Goal: Transaction & Acquisition: Obtain resource

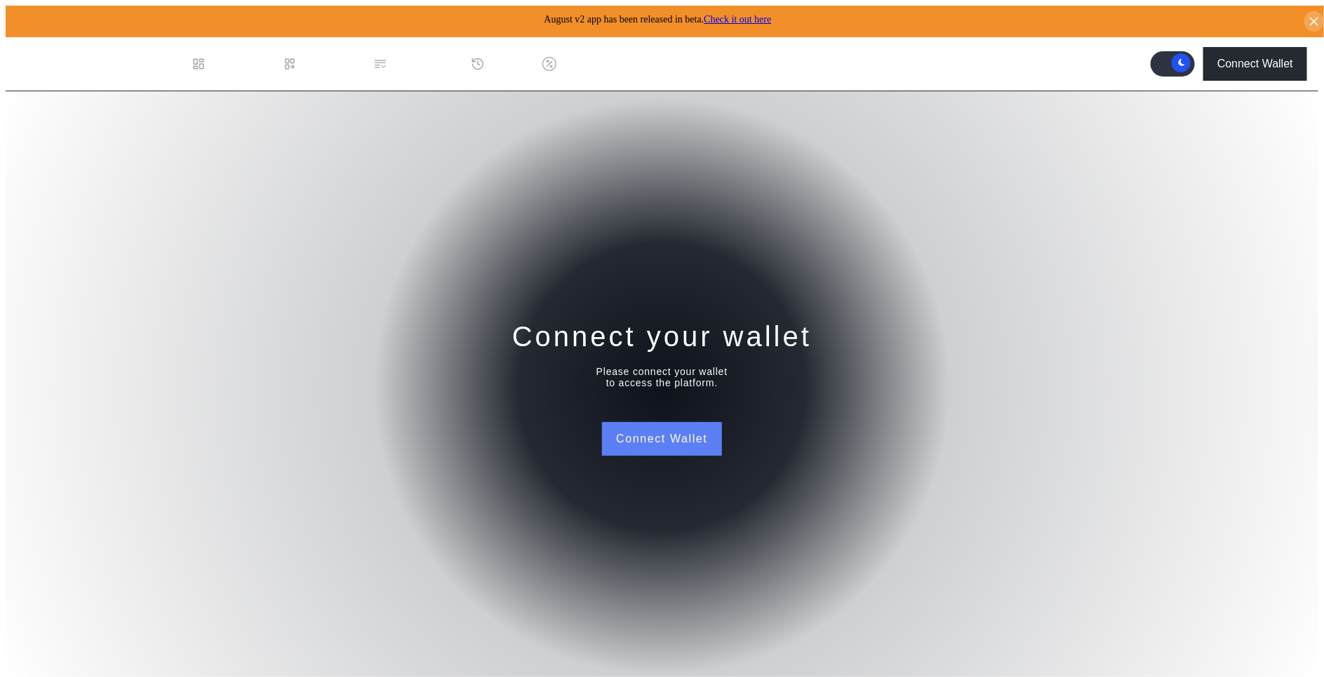
click at [632, 431] on button "Connect Wallet" at bounding box center [661, 439] width 119 height 34
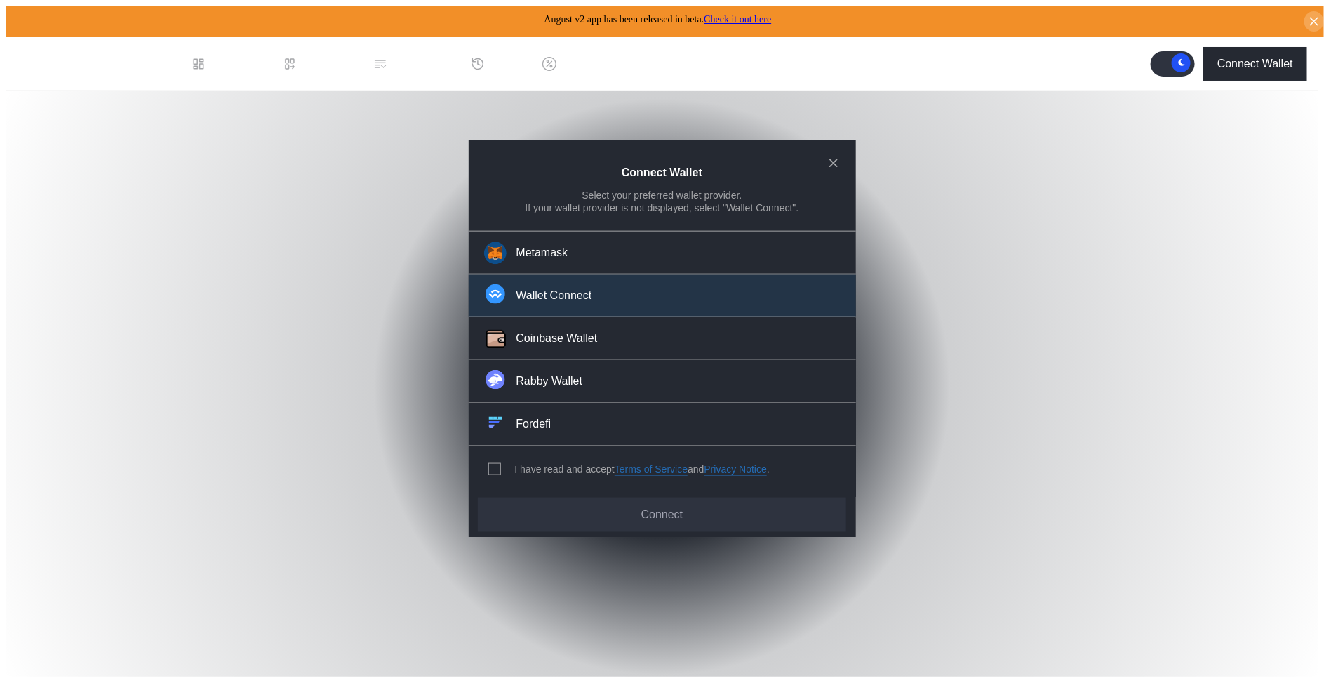
click at [592, 302] on div "Wallet Connect" at bounding box center [555, 295] width 76 height 15
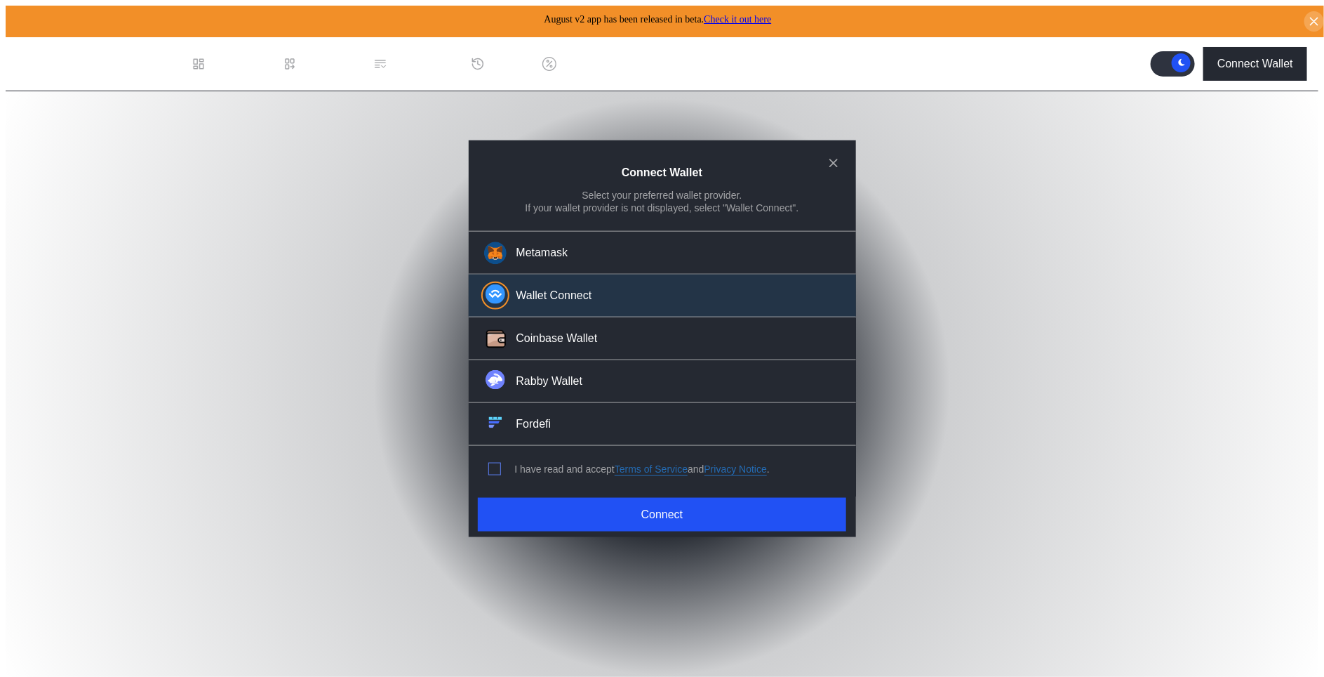
click at [491, 463] on span "modal" at bounding box center [494, 468] width 11 height 11
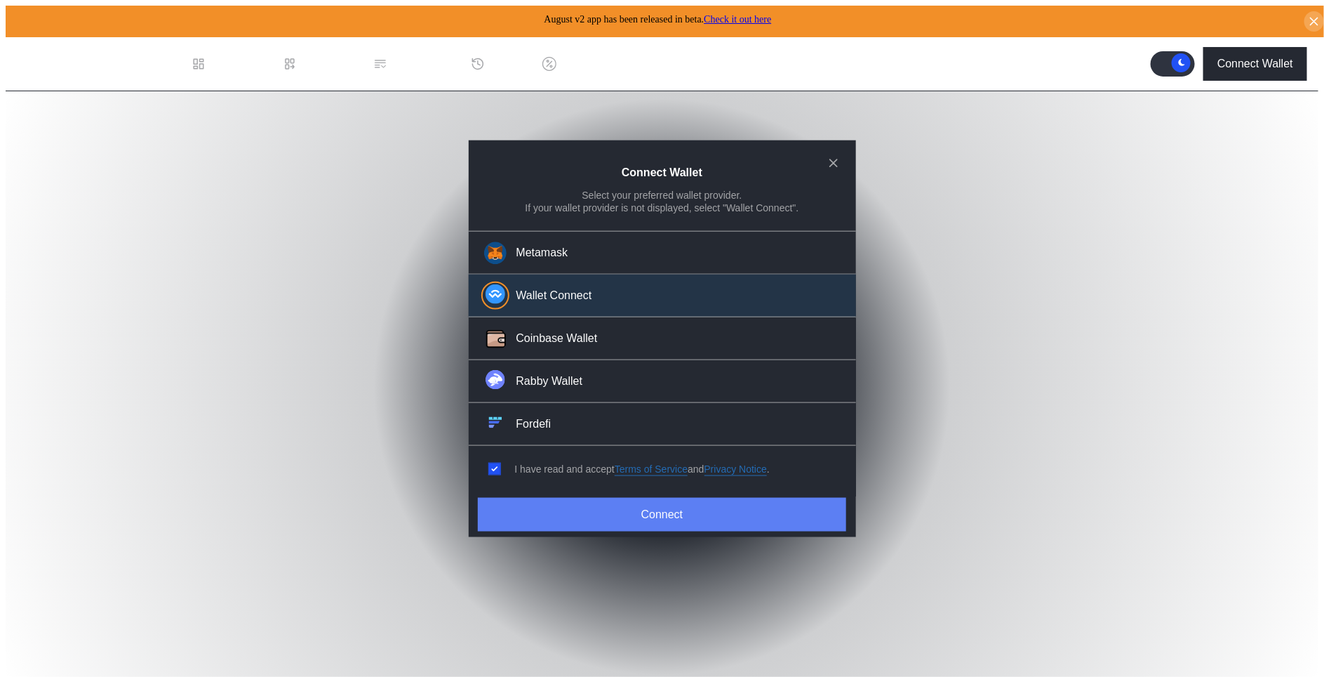
click at [520, 514] on button "Connect" at bounding box center [662, 514] width 368 height 34
click at [576, 507] on button "Connect" at bounding box center [662, 514] width 368 height 34
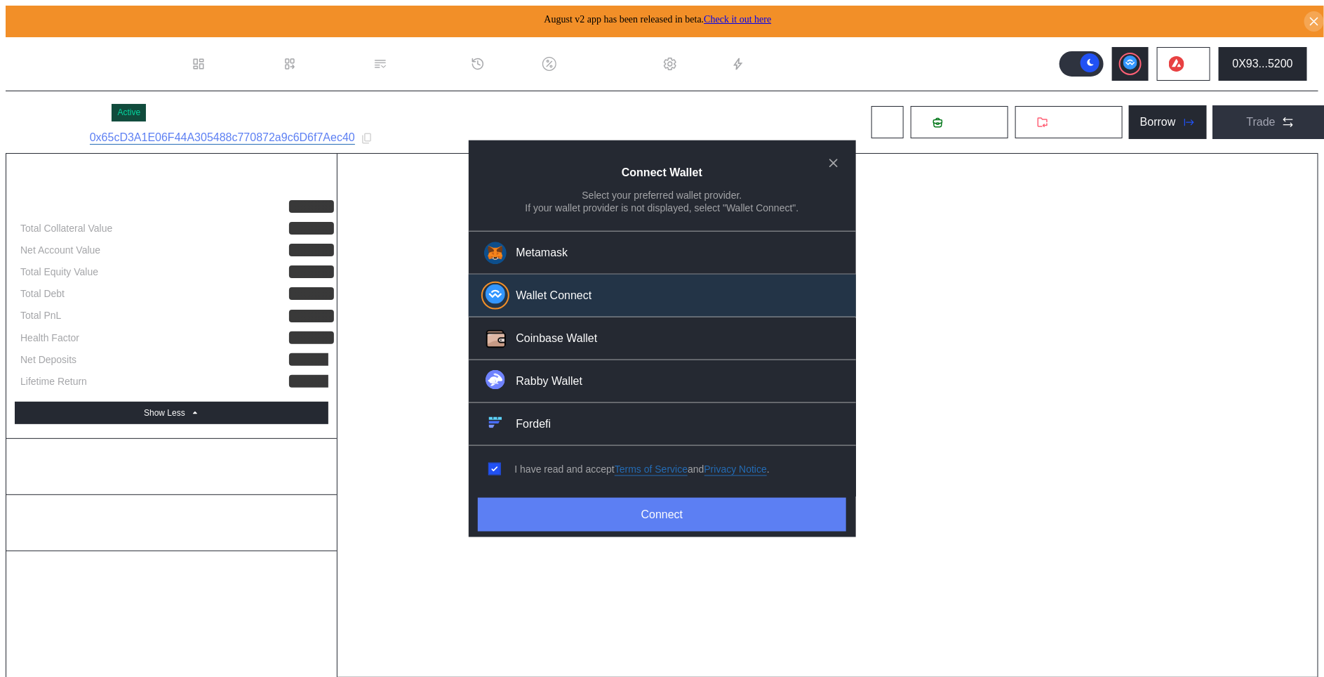
select select "*"
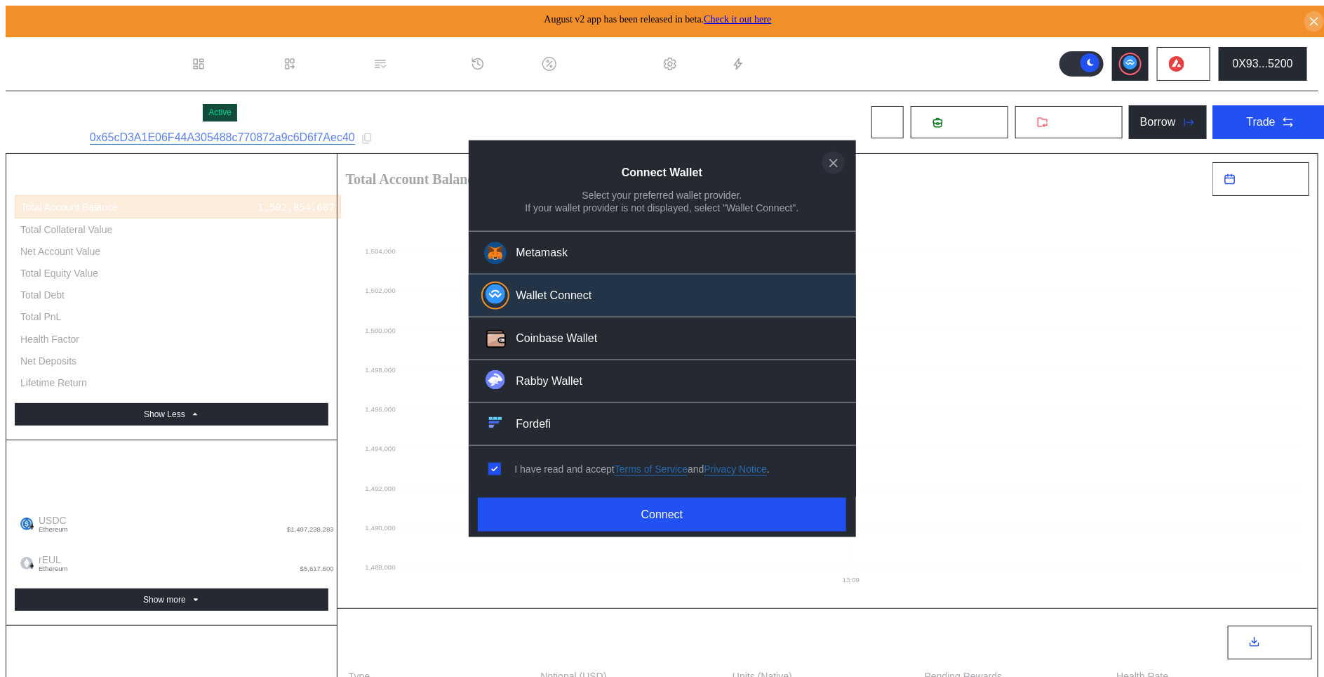
click at [832, 170] on icon "close modal" at bounding box center [834, 162] width 14 height 15
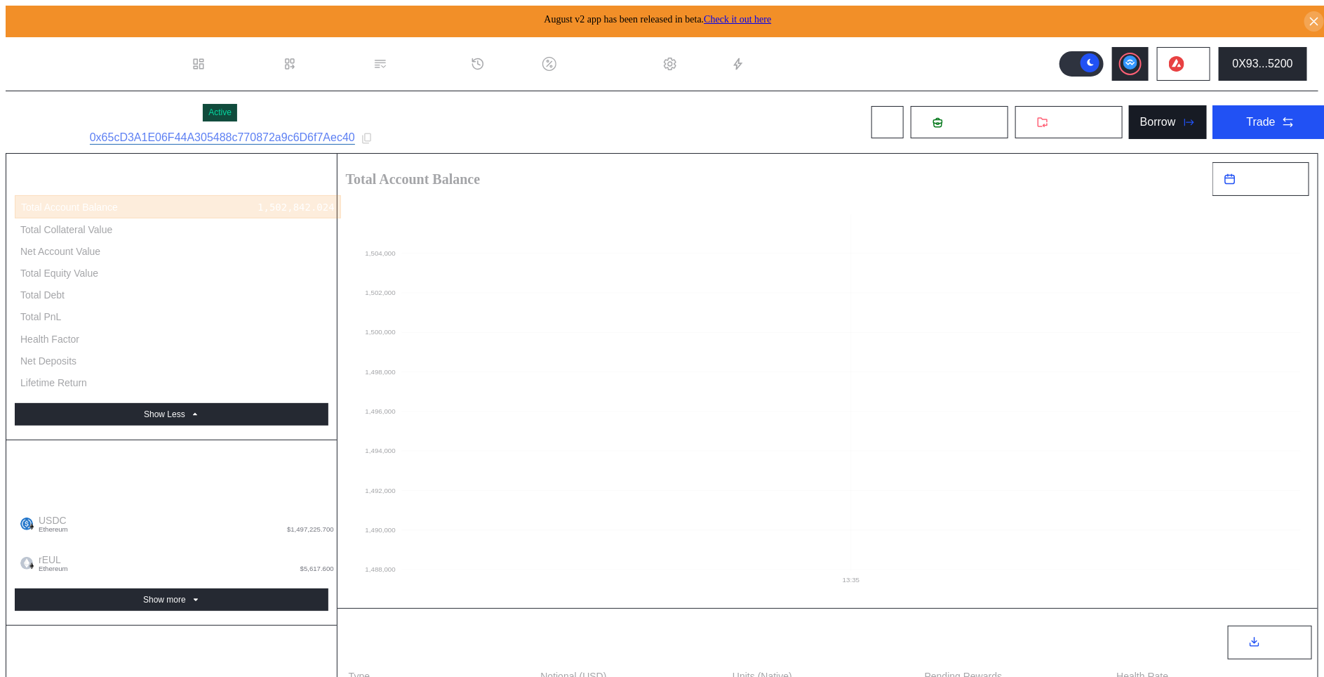
click at [1182, 124] on icon at bounding box center [1189, 122] width 14 height 14
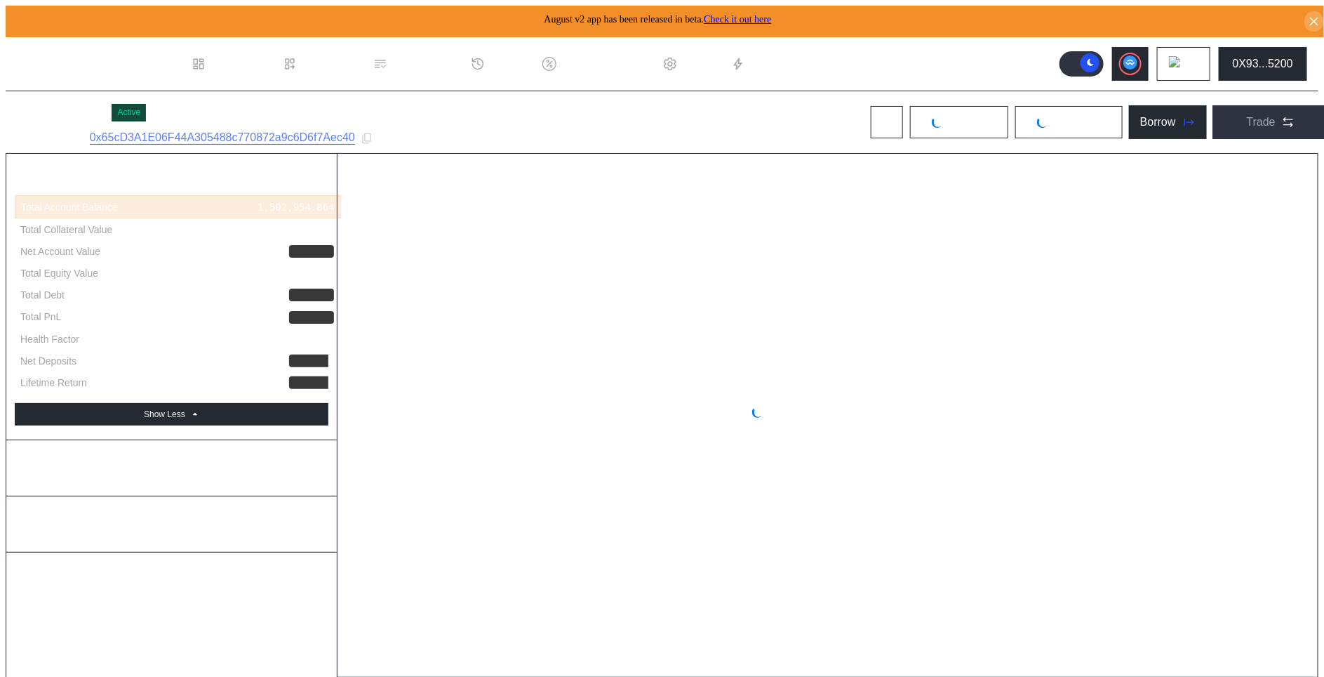
select select "*"
click at [1155, 122] on div "Borrow" at bounding box center [1158, 122] width 36 height 13
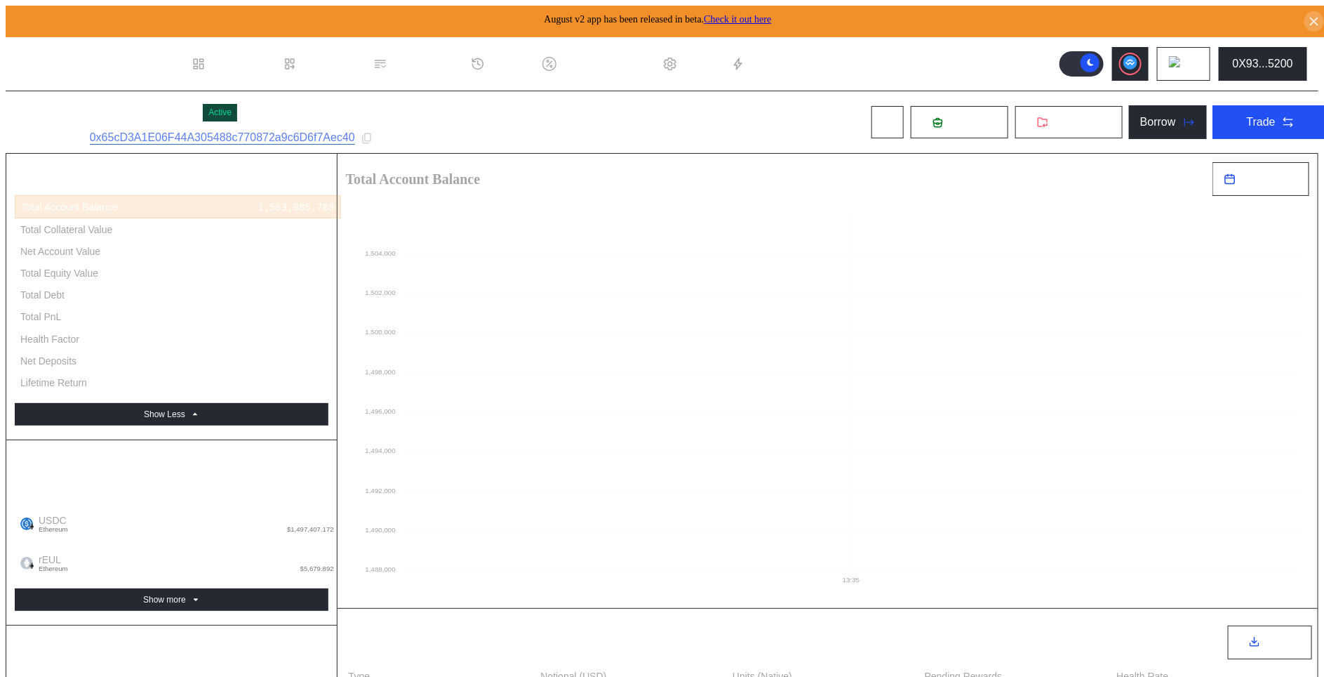
type input "**********"
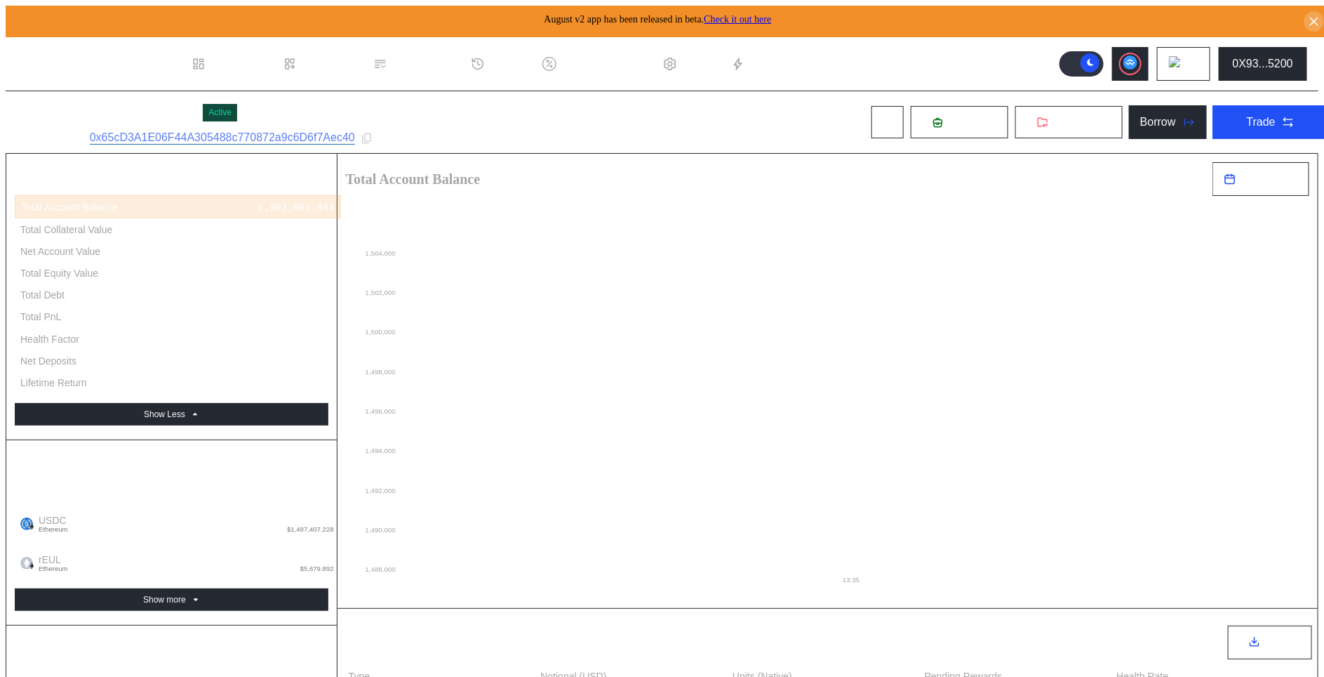
click at [918, 52] on header ".cls-1 { fill: #fff; stroke-width: 0px; } Dashboard Loan Book Permissions Histo…" at bounding box center [662, 64] width 1313 height 54
